Goal: Task Accomplishment & Management: Complete application form

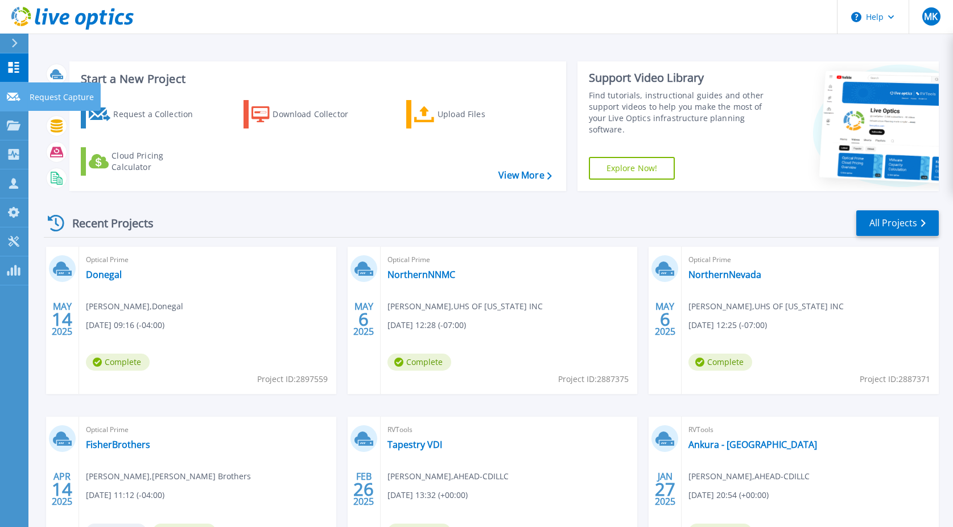
click at [13, 104] on link "Request Capture Request Capture" at bounding box center [14, 96] width 28 height 29
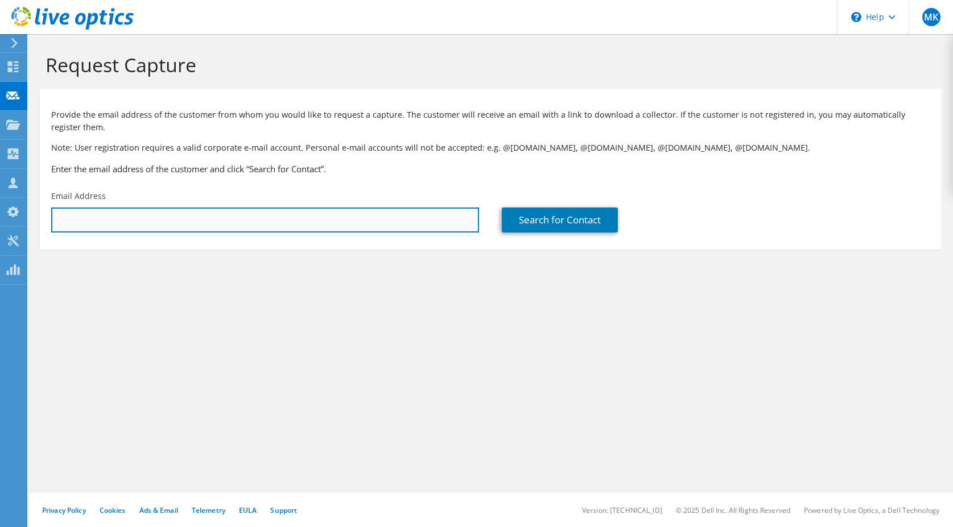
click at [378, 215] on input "text" at bounding box center [265, 220] width 428 height 25
paste input "[EMAIL_ADDRESS][DOMAIN_NAME]"
type input "[EMAIL_ADDRESS][DOMAIN_NAME]"
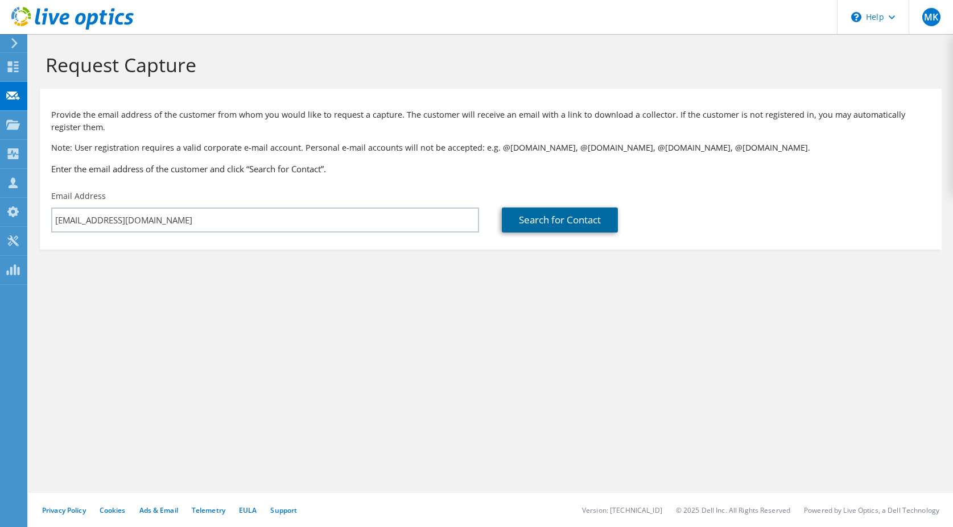
click at [596, 227] on link "Search for Contact" at bounding box center [560, 220] width 116 height 25
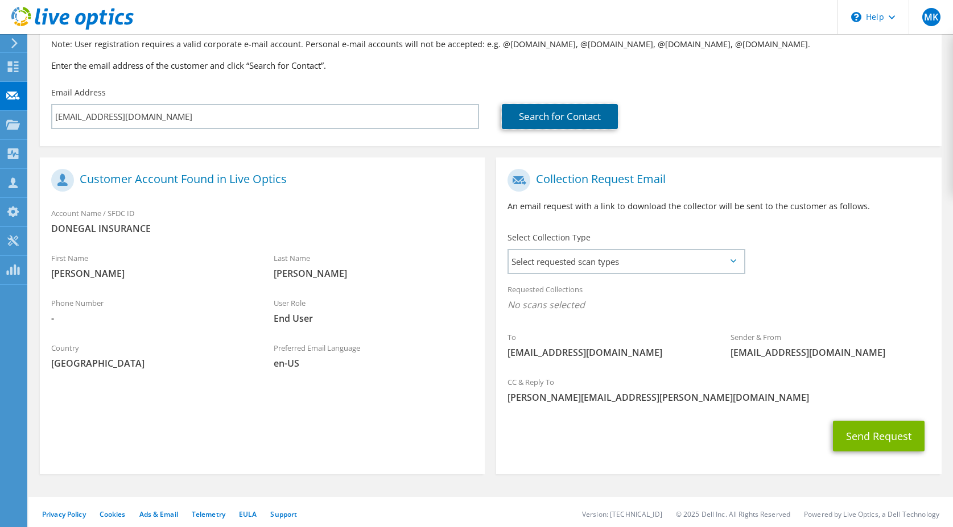
scroll to position [108, 0]
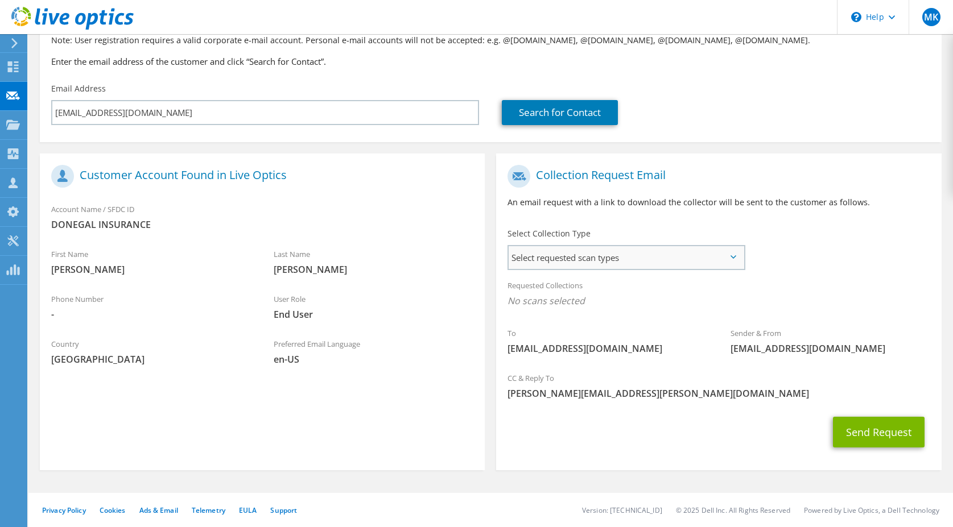
click at [558, 266] on span "Select requested scan types" at bounding box center [626, 257] width 234 height 23
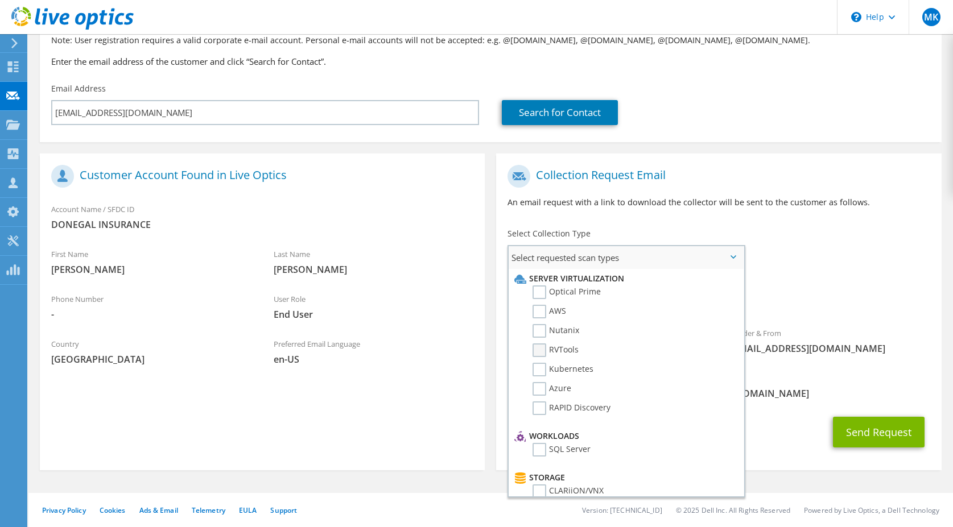
click at [546, 346] on label "RVTools" at bounding box center [555, 351] width 46 height 14
click at [0, 0] on input "RVTools" at bounding box center [0, 0] width 0 height 0
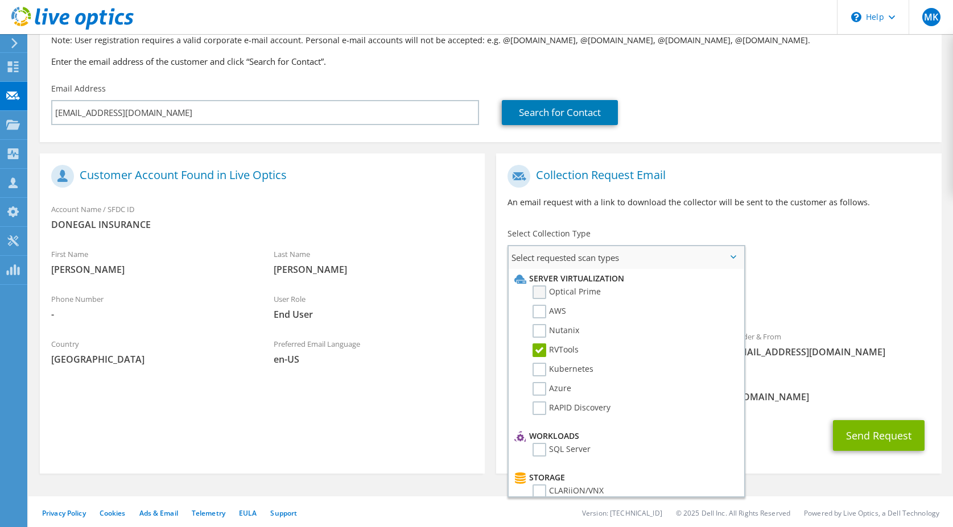
click at [544, 296] on label "Optical Prime" at bounding box center [566, 293] width 68 height 14
click at [0, 0] on input "Optical Prime" at bounding box center [0, 0] width 0 height 0
click at [779, 393] on span "[PERSON_NAME][EMAIL_ADDRESS][PERSON_NAME][DOMAIN_NAME]" at bounding box center [718, 397] width 422 height 13
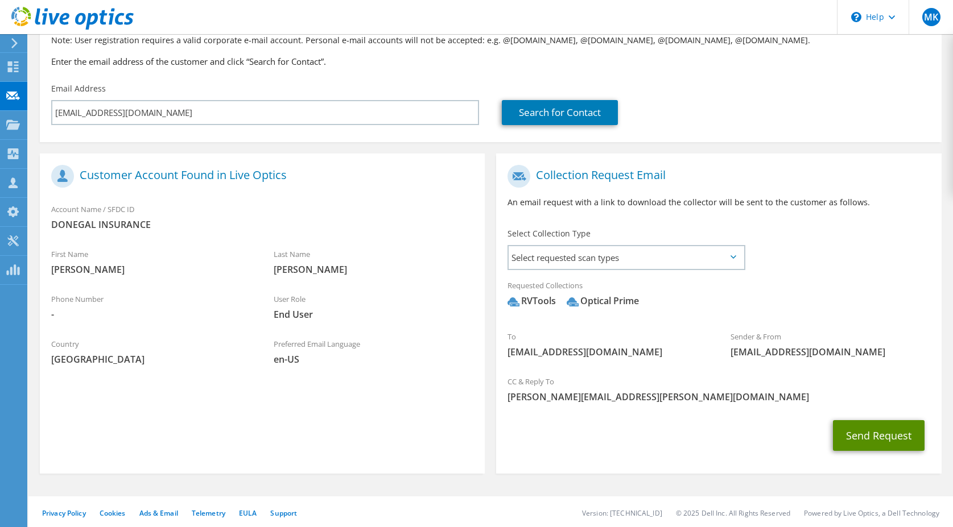
click at [863, 426] on button "Send Request" at bounding box center [879, 435] width 92 height 31
